Goal: Task Accomplishment & Management: Use online tool/utility

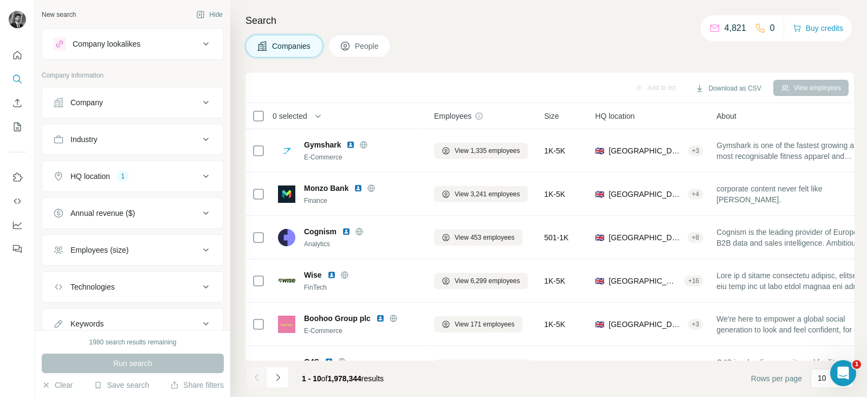
click at [183, 99] on div "Company" at bounding box center [126, 102] width 146 height 11
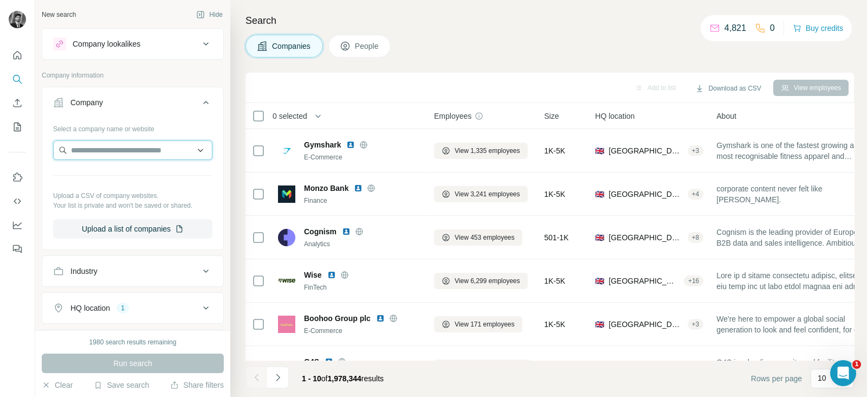
click at [150, 150] on input "text" at bounding box center [132, 150] width 159 height 20
click at [157, 224] on button "Upload a list of companies" at bounding box center [132, 229] width 159 height 20
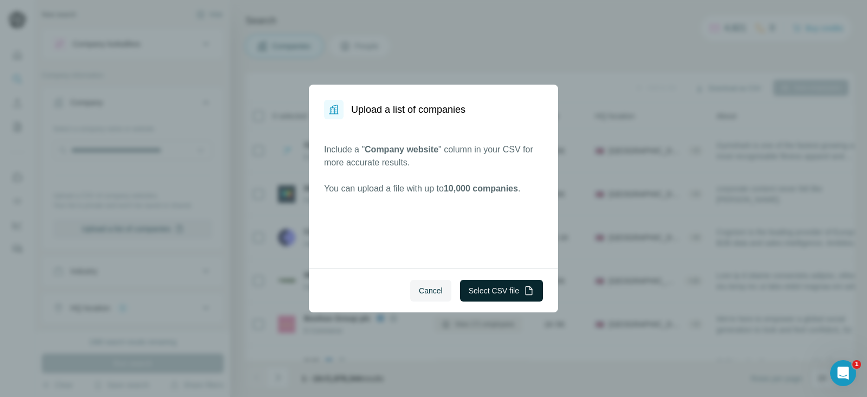
click at [485, 295] on button "Select CSV file" at bounding box center [501, 291] width 83 height 22
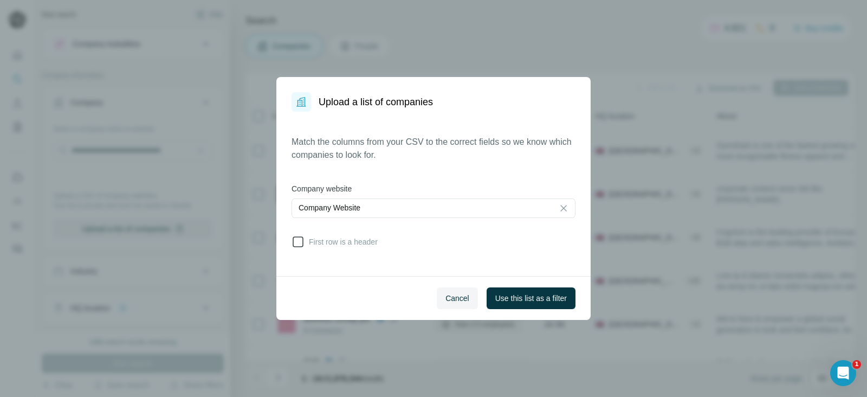
click at [295, 237] on icon at bounding box center [298, 241] width 11 height 11
click at [490, 290] on button "Use this list as a filter" at bounding box center [530, 298] width 89 height 22
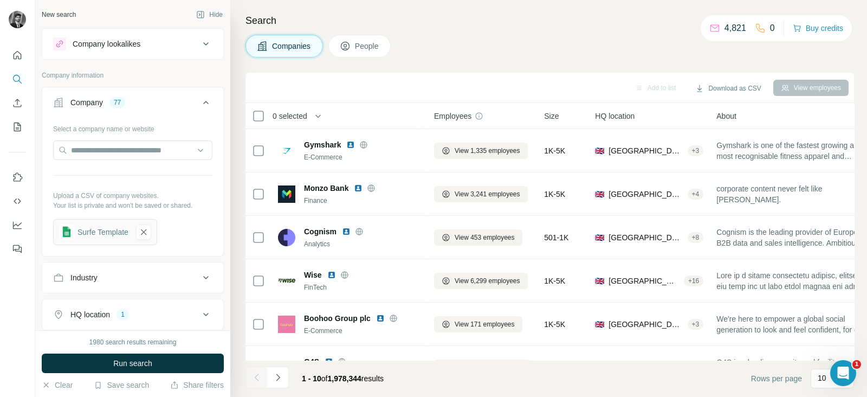
click at [127, 361] on span "Run search" at bounding box center [132, 363] width 39 height 11
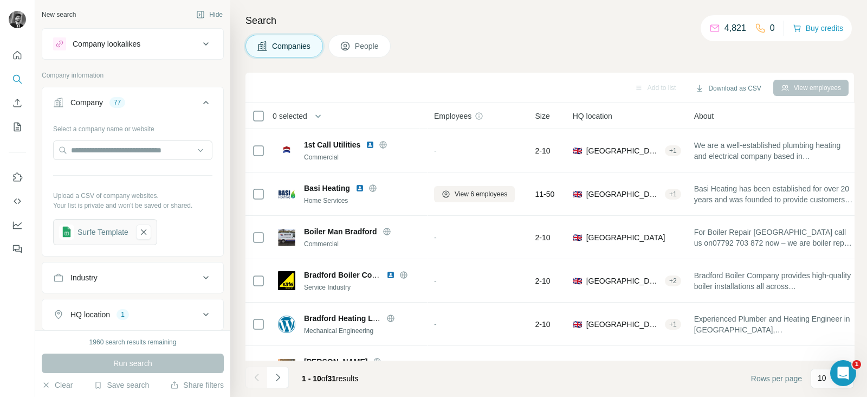
click at [372, 43] on span "People" at bounding box center [367, 46] width 25 height 11
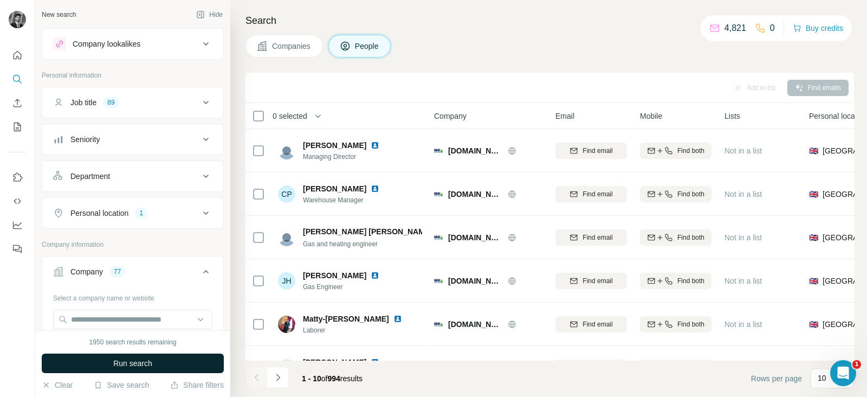
click at [142, 361] on span "Run search" at bounding box center [132, 363] width 39 height 11
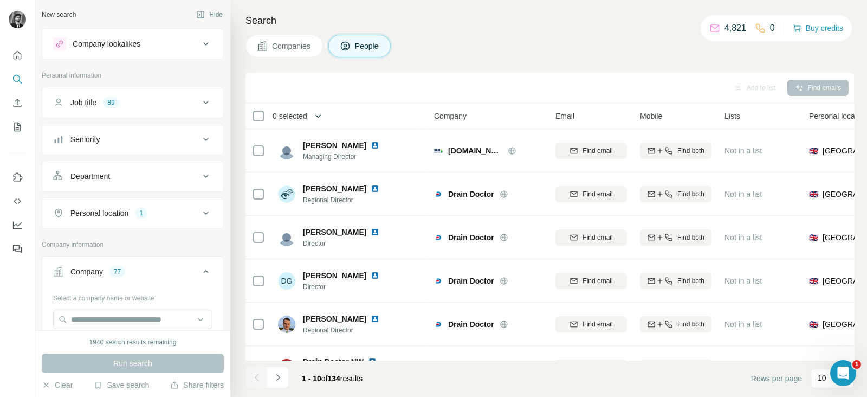
click at [313, 113] on button "button" at bounding box center [318, 116] width 22 height 22
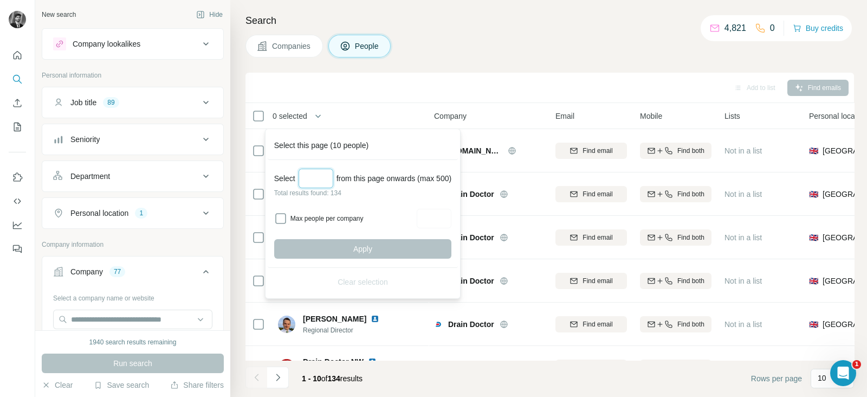
click at [320, 185] on input "Select a number (up to 500)" at bounding box center [315, 178] width 35 height 20
type input "***"
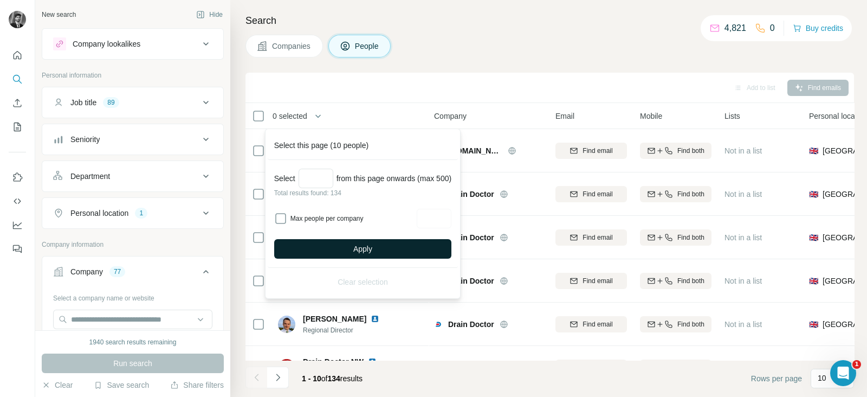
click at [333, 250] on button "Apply" at bounding box center [362, 249] width 177 height 20
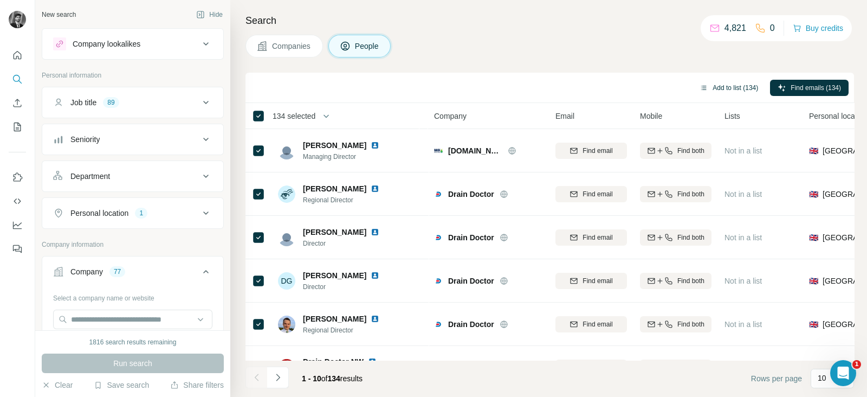
click at [729, 88] on button "Add to list (134)" at bounding box center [729, 88] width 74 height 16
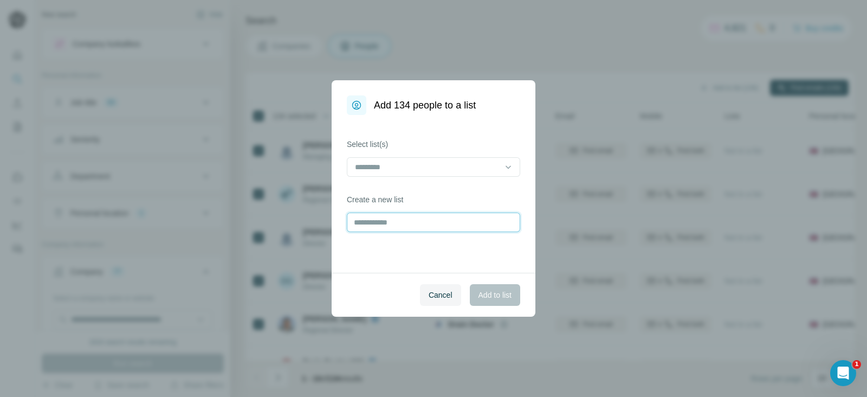
click at [444, 223] on input "text" at bounding box center [433, 222] width 173 height 20
type input "**********"
click at [496, 298] on span "Add to list" at bounding box center [494, 294] width 33 height 11
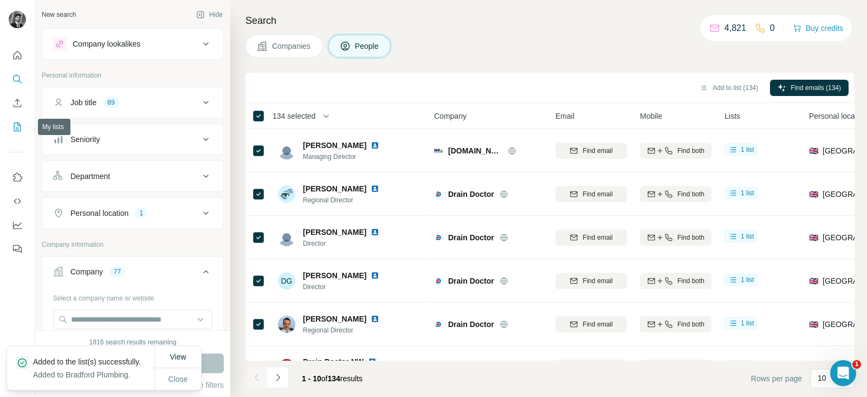
click at [16, 124] on icon "My lists" at bounding box center [17, 126] width 11 height 11
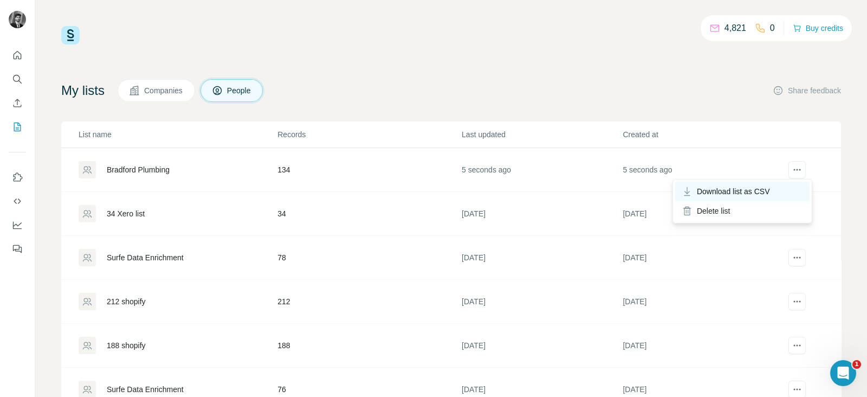
click at [755, 189] on span "Download list as CSV" at bounding box center [733, 191] width 73 height 11
